Goal: Information Seeking & Learning: Learn about a topic

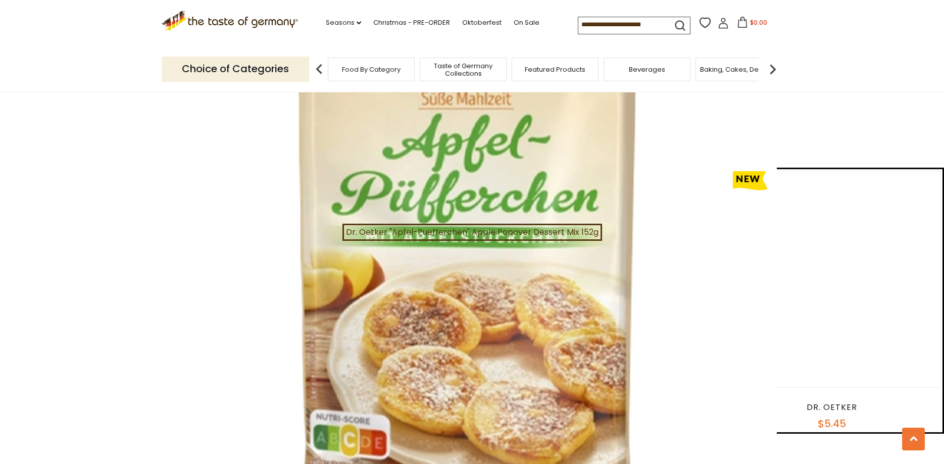
scroll to position [515, 0]
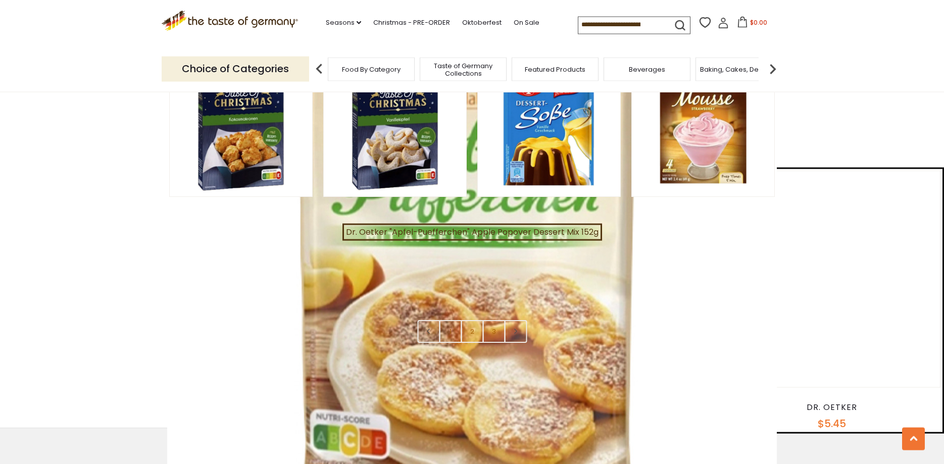
scroll to position [2164, 0]
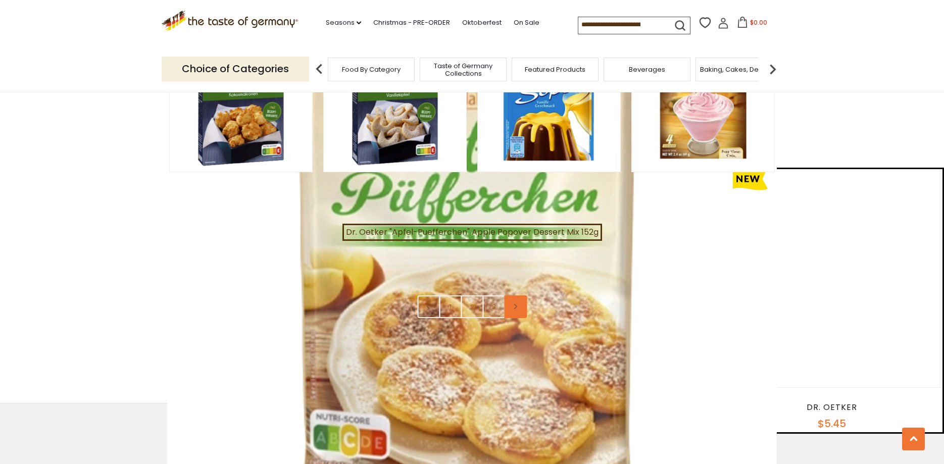
click at [520, 296] on link at bounding box center [515, 307] width 23 height 23
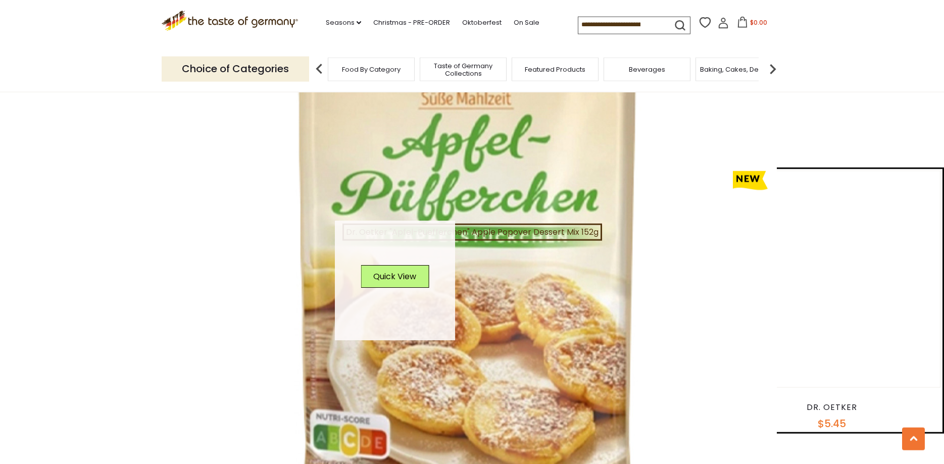
scroll to position [1134, 0]
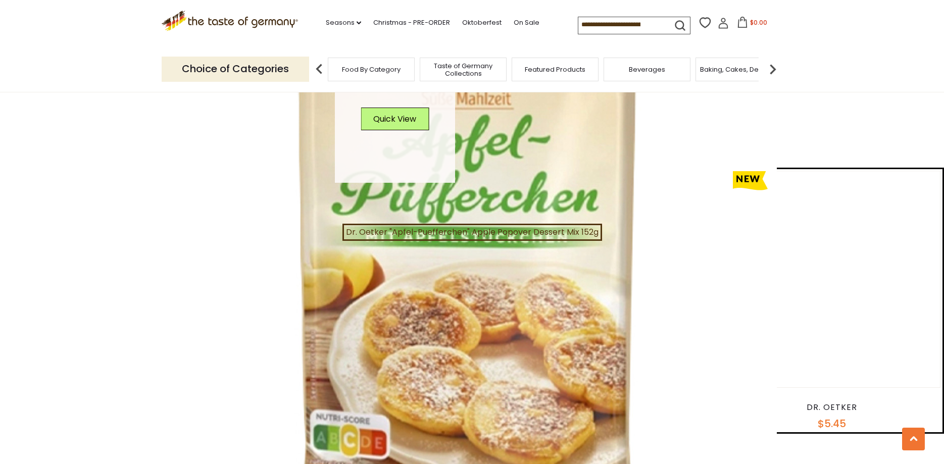
click at [410, 128] on link at bounding box center [395, 123] width 120 height 120
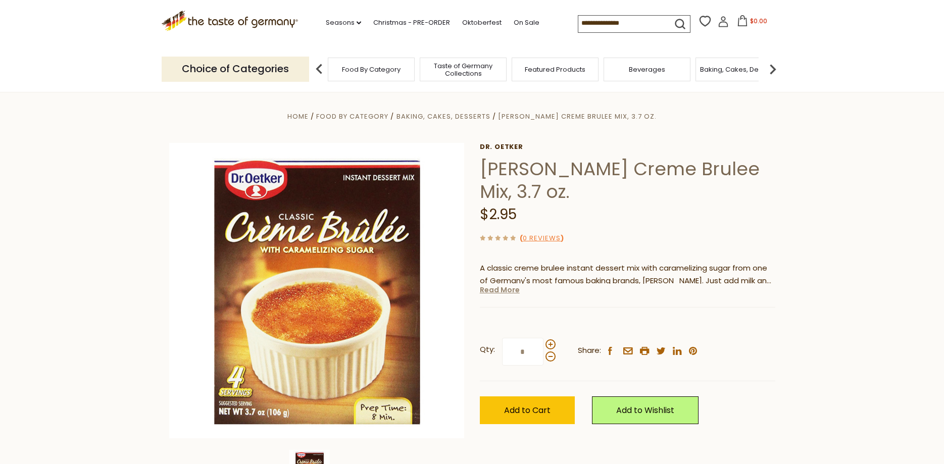
click at [494, 292] on link "Read More" at bounding box center [500, 290] width 40 height 10
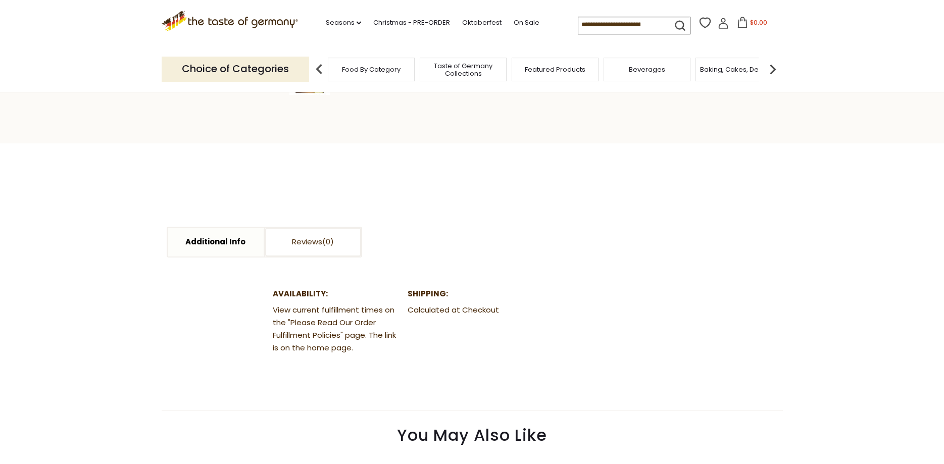
scroll to position [412, 0]
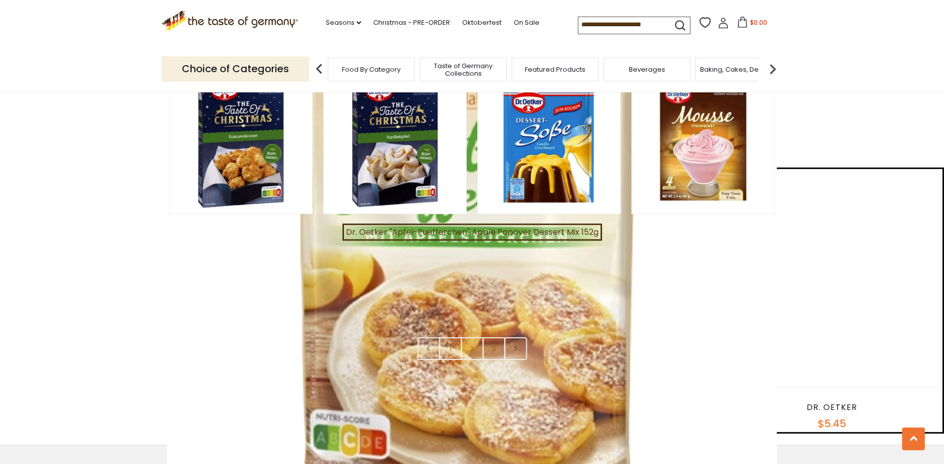
scroll to position [2166, 0]
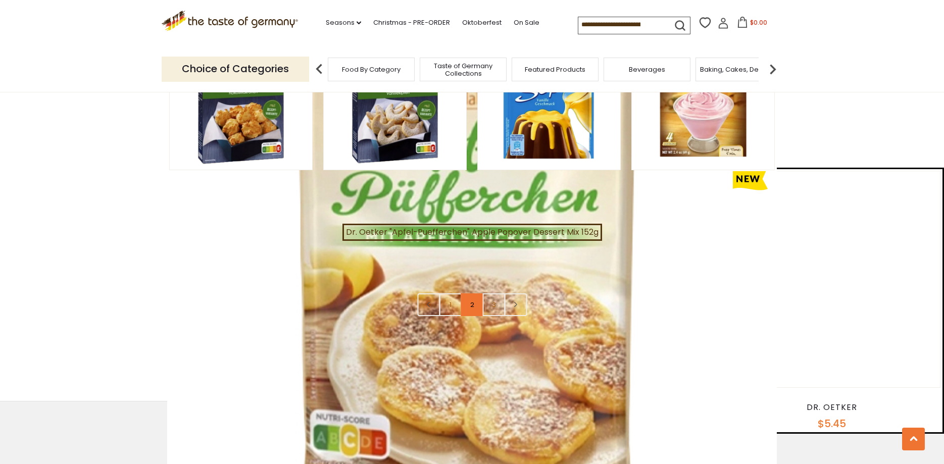
click at [472, 294] on link "2" at bounding box center [472, 305] width 23 height 23
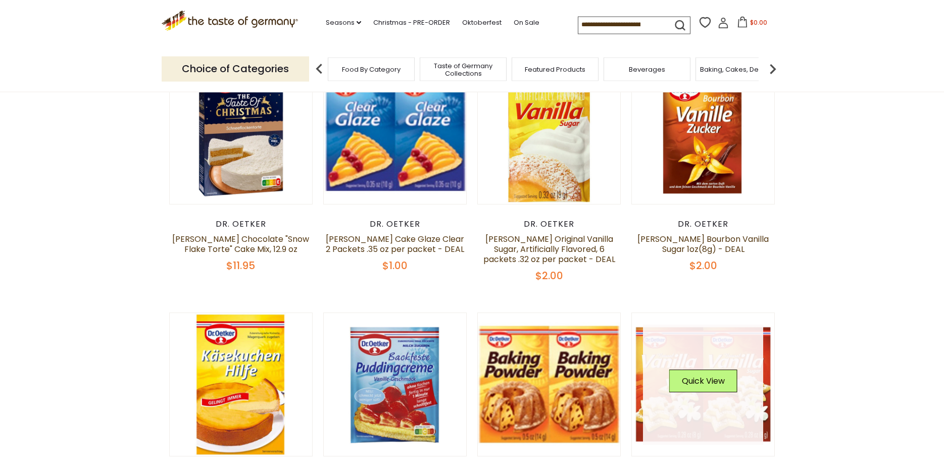
scroll to position [388, 0]
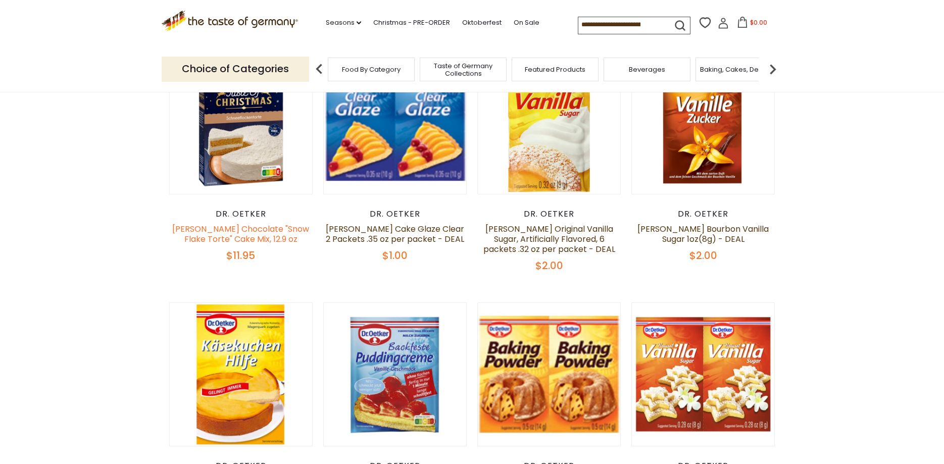
click at [243, 223] on link "Dr. Oetker Chocolate "Snow Flake Torte" Cake Mix, 12.9 oz" at bounding box center [240, 234] width 137 height 22
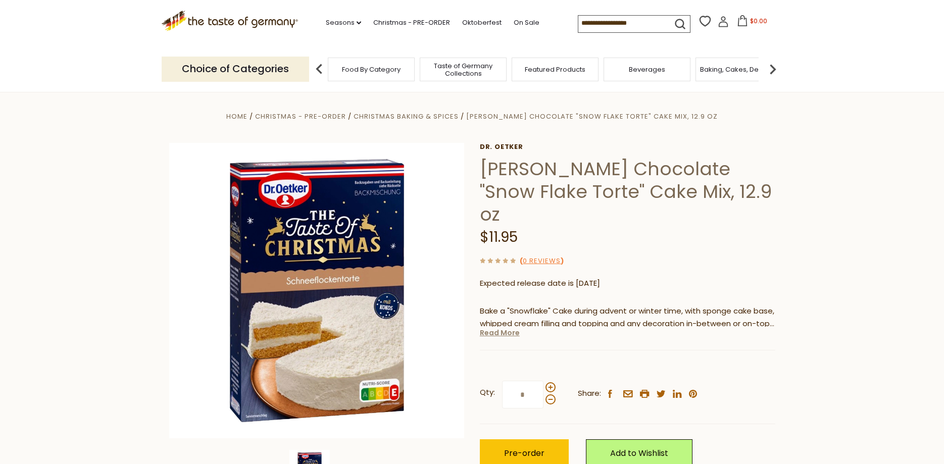
click at [500, 328] on link "Read More" at bounding box center [500, 333] width 40 height 10
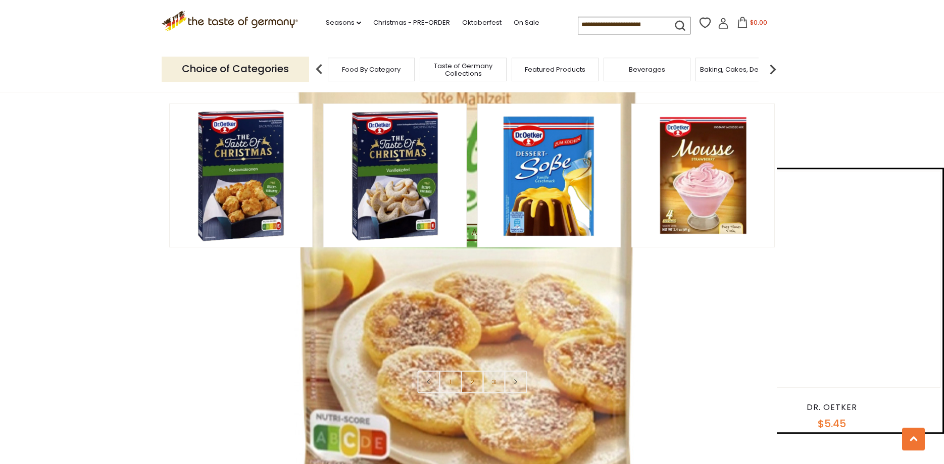
scroll to position [2063, 0]
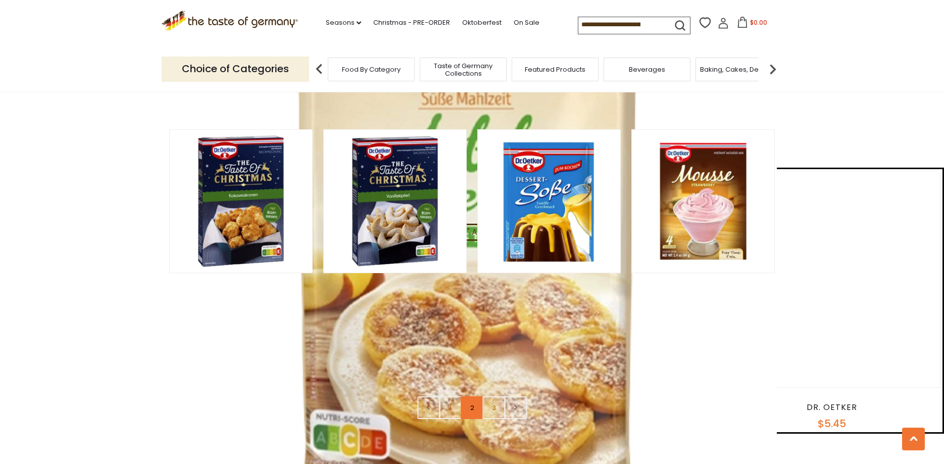
click at [469, 397] on link "2" at bounding box center [472, 408] width 23 height 23
click at [469, 397] on nav "1 2 3" at bounding box center [472, 408] width 110 height 23
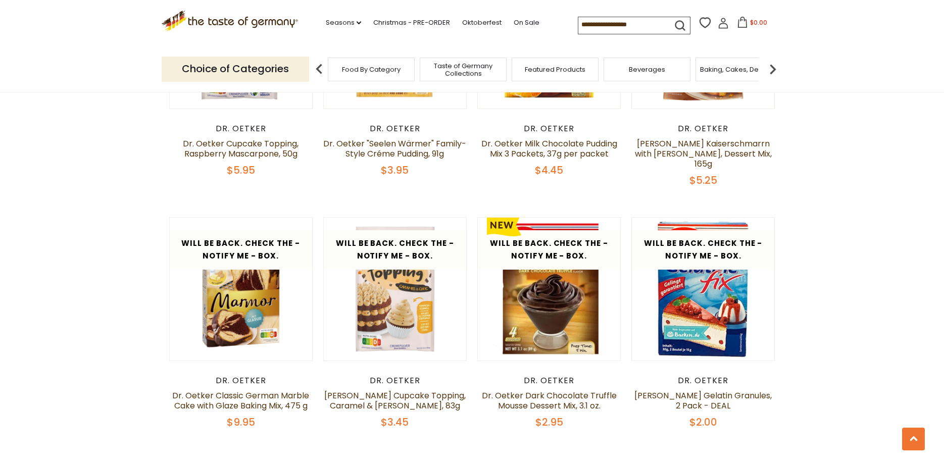
scroll to position [2037, 0]
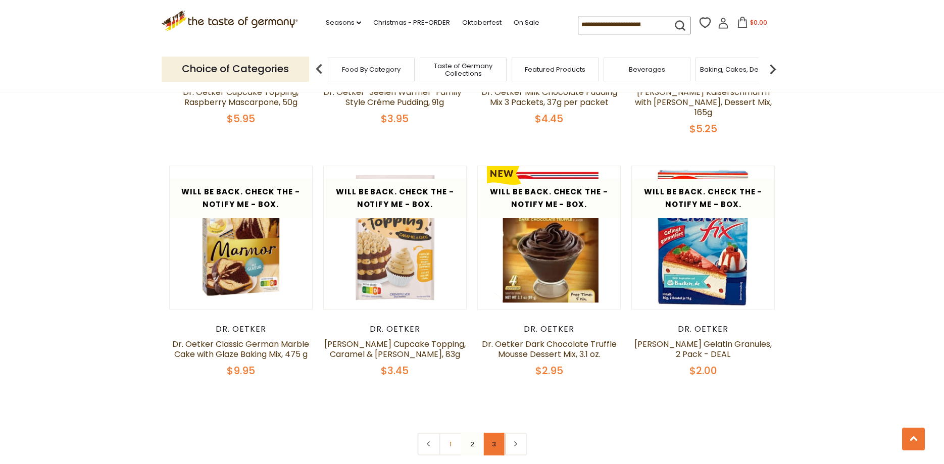
click at [495, 433] on link "3" at bounding box center [493, 444] width 23 height 23
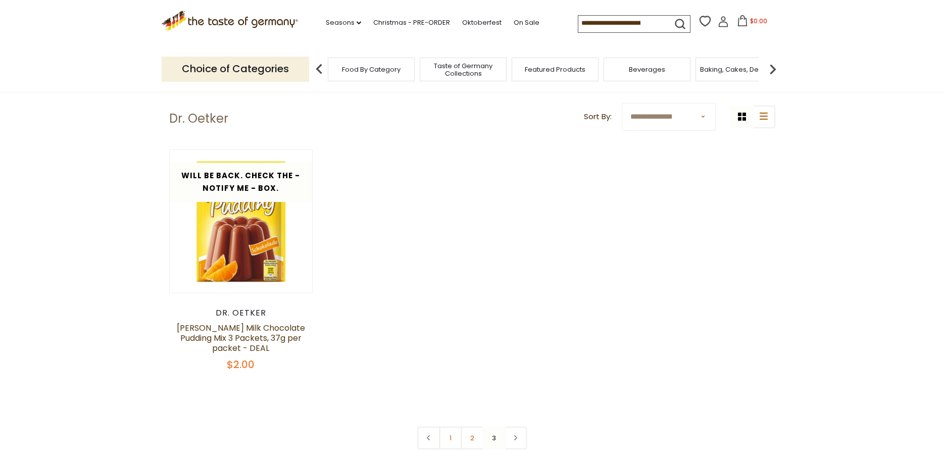
scroll to position [0, 0]
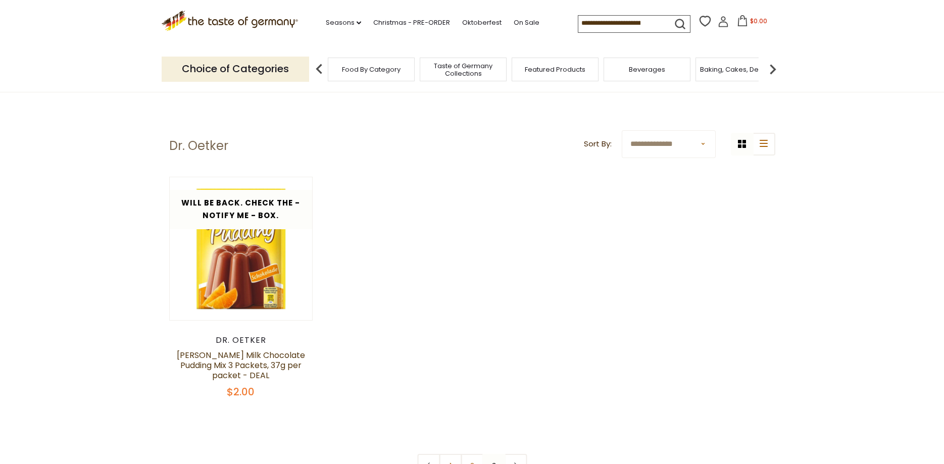
click at [773, 67] on img at bounding box center [773, 69] width 20 height 20
click at [363, 65] on div "Candy" at bounding box center [387, 70] width 87 height 24
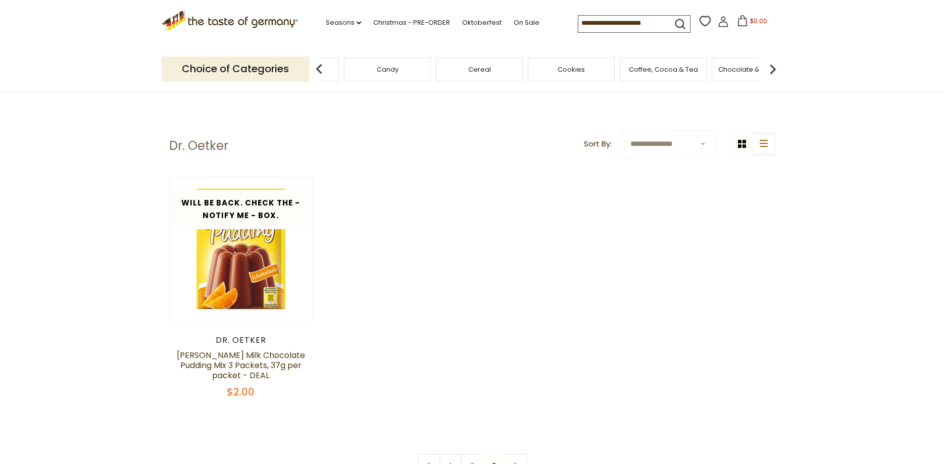
click at [386, 67] on span "Candy" at bounding box center [388, 70] width 22 height 8
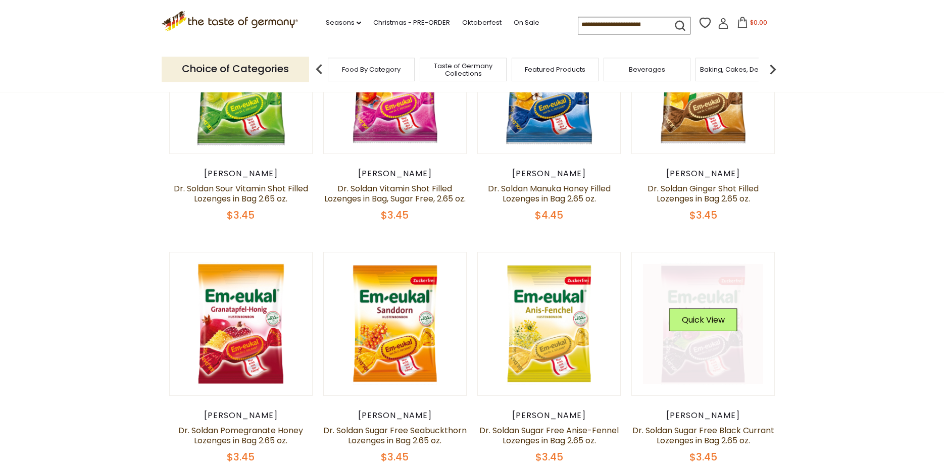
scroll to position [412, 0]
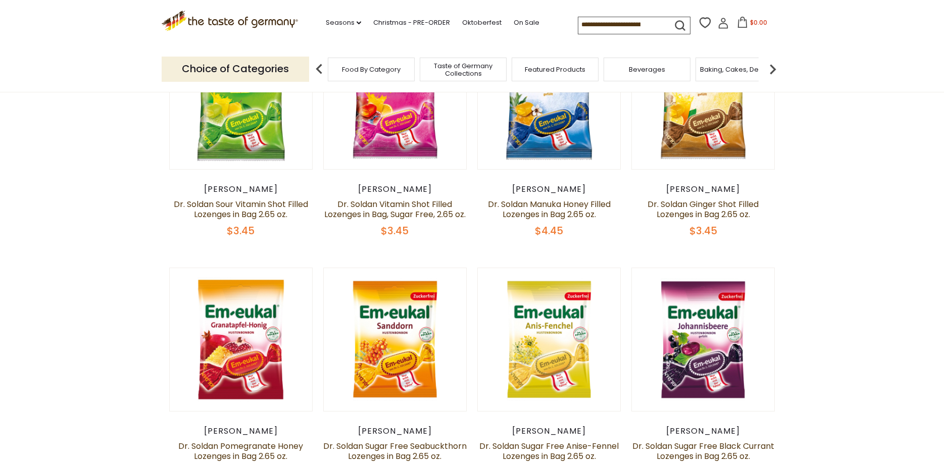
click at [771, 67] on img at bounding box center [773, 69] width 20 height 20
click at [771, 69] on img at bounding box center [773, 69] width 20 height 20
click at [573, 67] on span "Breads" at bounding box center [564, 70] width 24 height 8
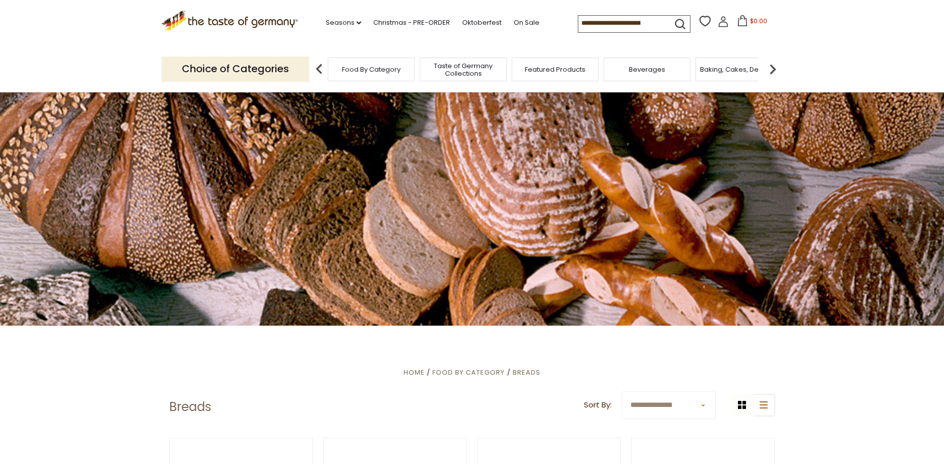
click at [773, 69] on img at bounding box center [773, 69] width 20 height 20
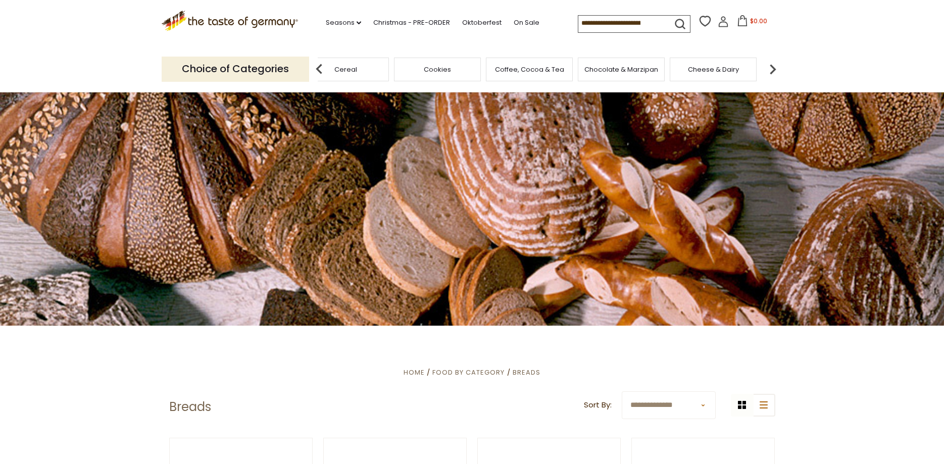
click at [715, 70] on span "Cheese & Dairy" at bounding box center [713, 70] width 51 height 8
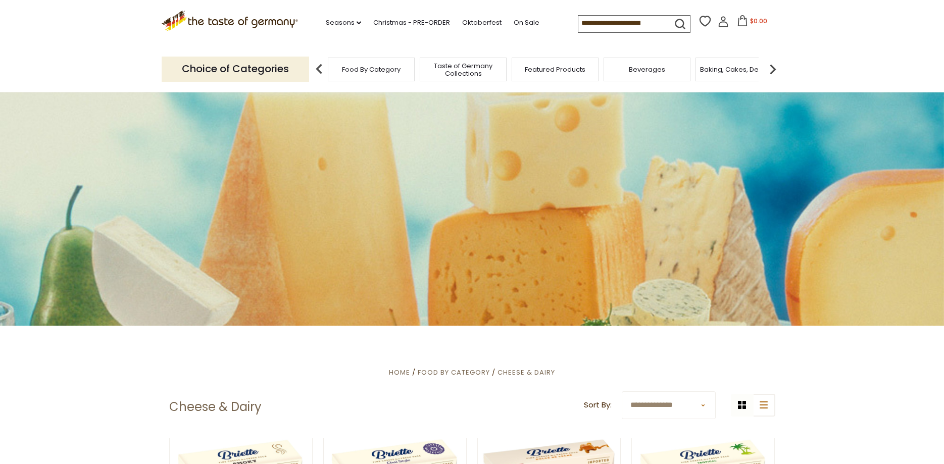
click at [772, 65] on img at bounding box center [773, 69] width 20 height 20
click at [771, 66] on img at bounding box center [773, 69] width 20 height 20
click at [771, 64] on img at bounding box center [773, 69] width 20 height 20
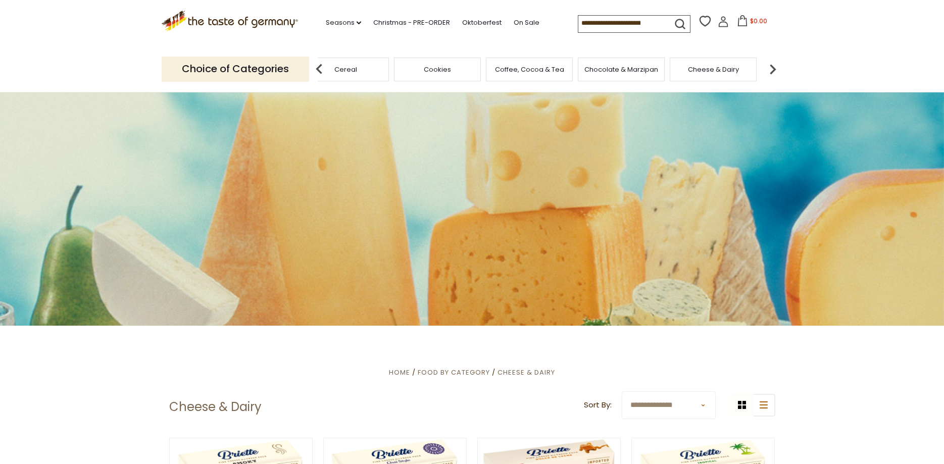
click at [771, 64] on img at bounding box center [773, 69] width 20 height 20
click at [464, 66] on div "Fish" at bounding box center [495, 70] width 87 height 24
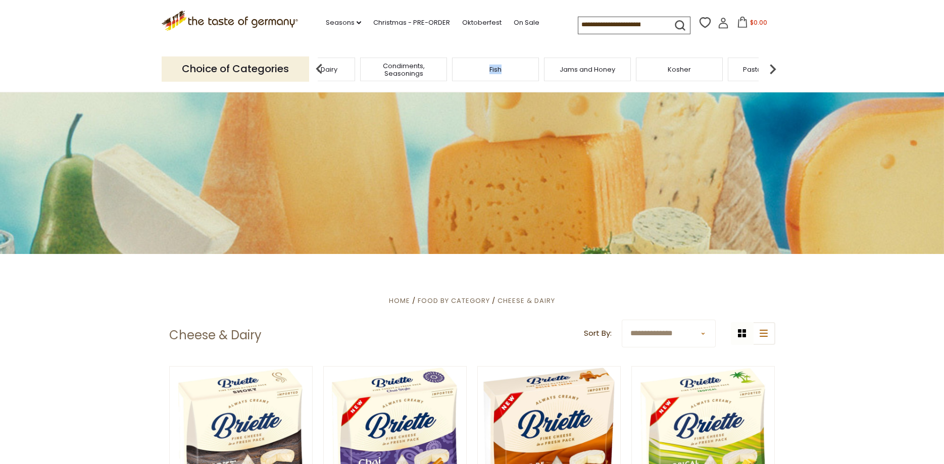
scroll to position [103, 0]
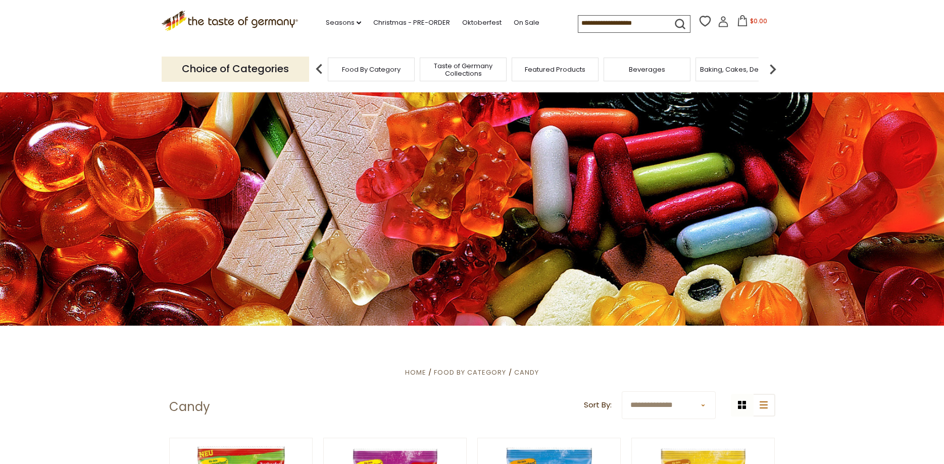
scroll to position [412, 0]
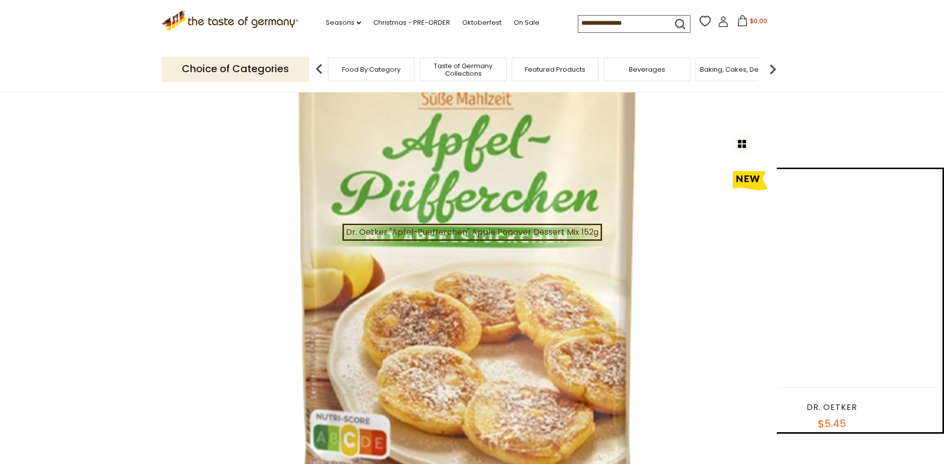
scroll to position [2164, 0]
